Goal: Information Seeking & Learning: Learn about a topic

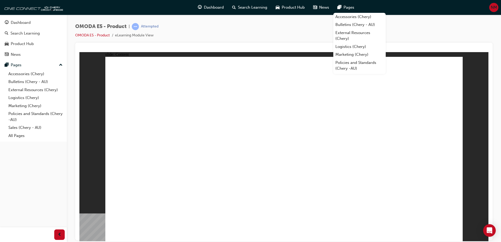
click at [255, 37] on div "OMODA E5 - Product | Attempted OMODA E5 - Product eLearning Module View" at bounding box center [284, 33] width 418 height 20
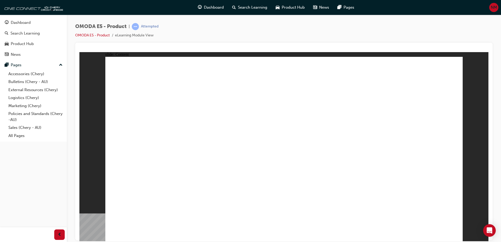
drag, startPoint x: 175, startPoint y: 185, endPoint x: 179, endPoint y: 179, distance: 7.9
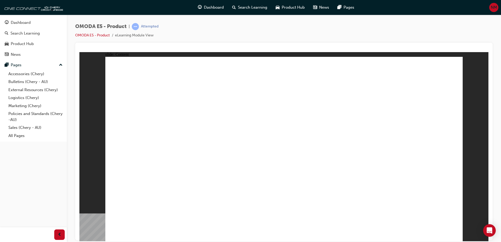
drag, startPoint x: 329, startPoint y: 181, endPoint x: 332, endPoint y: 183, distance: 3.3
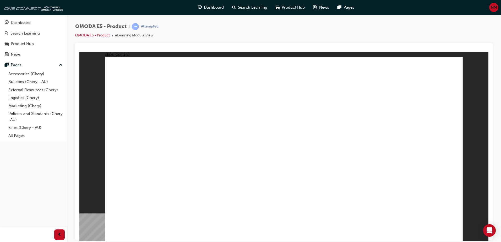
drag, startPoint x: 166, startPoint y: 156, endPoint x: 145, endPoint y: 153, distance: 21.2
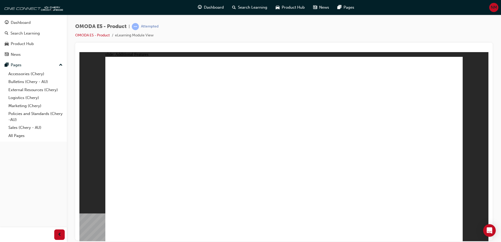
drag, startPoint x: 208, startPoint y: 83, endPoint x: 223, endPoint y: 85, distance: 15.1
drag, startPoint x: 467, startPoint y: 223, endPoint x: 467, endPoint y: 232, distance: 9.2
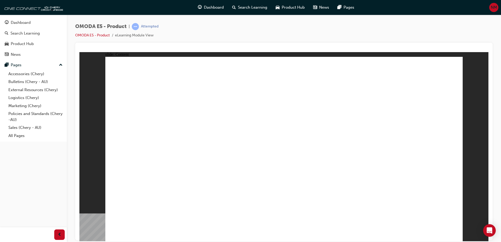
drag, startPoint x: 467, startPoint y: 232, endPoint x: 453, endPoint y: 241, distance: 16.5
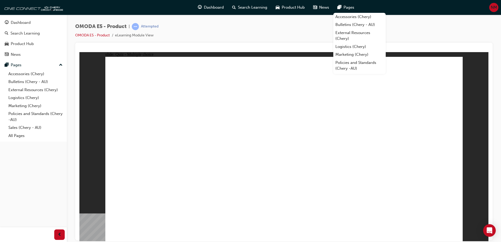
radio input "true"
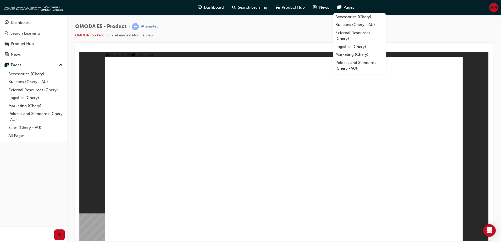
radio input "true"
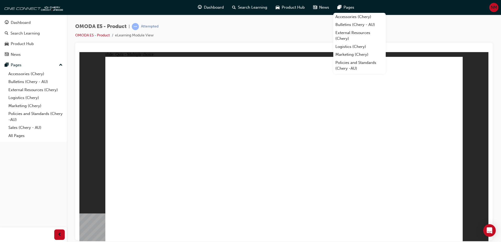
radio input "true"
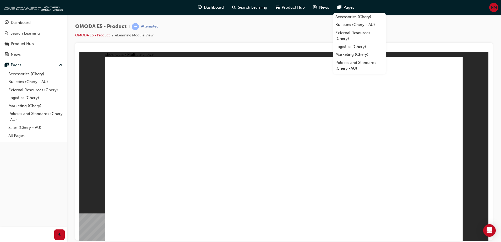
radio input "false"
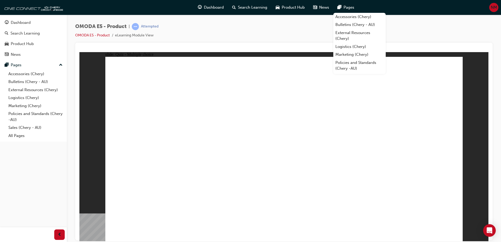
radio input "true"
drag, startPoint x: 358, startPoint y: 139, endPoint x: 259, endPoint y: 182, distance: 107.5
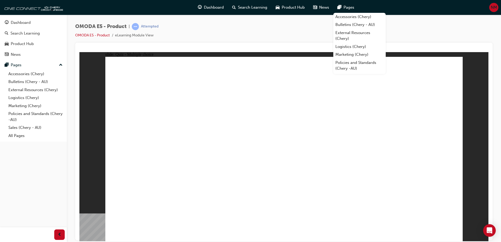
drag, startPoint x: 176, startPoint y: 133, endPoint x: 215, endPoint y: 156, distance: 44.5
radio input "true"
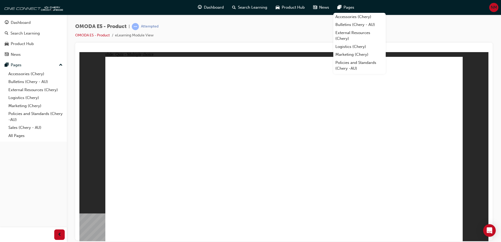
radio input "true"
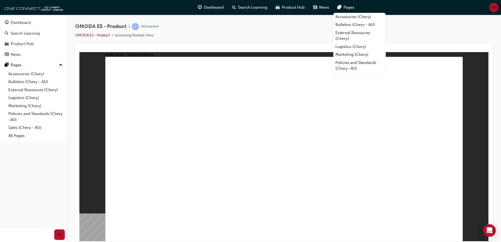
radio input "false"
radio input "true"
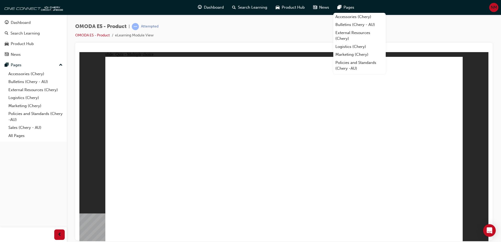
drag, startPoint x: 427, startPoint y: 147, endPoint x: 423, endPoint y: 148, distance: 4.6
radio input "true"
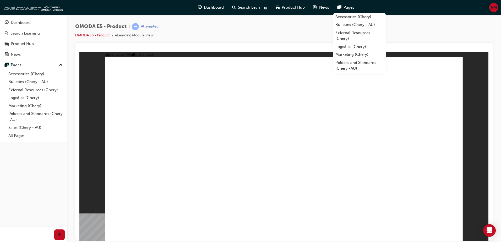
radio input "true"
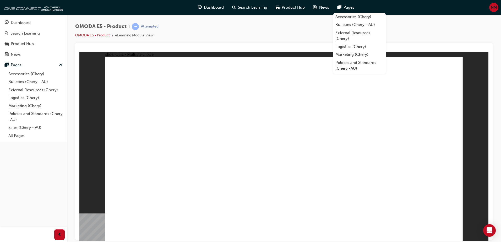
radio input "false"
radio input "true"
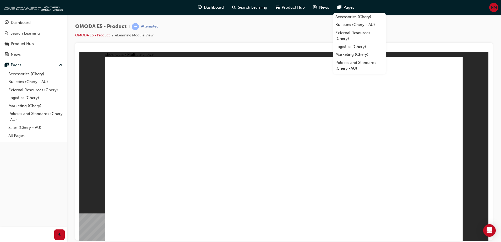
radio input "false"
radio input "true"
